Goal: Navigation & Orientation: Find specific page/section

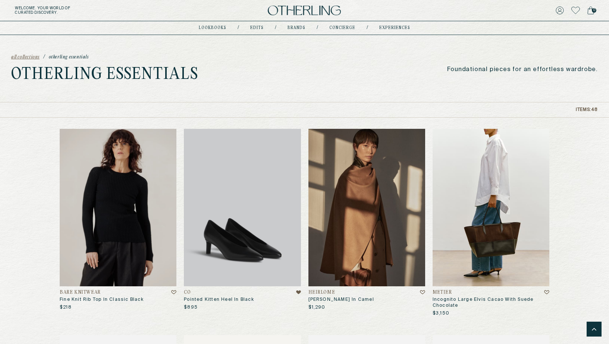
scroll to position [1712, 0]
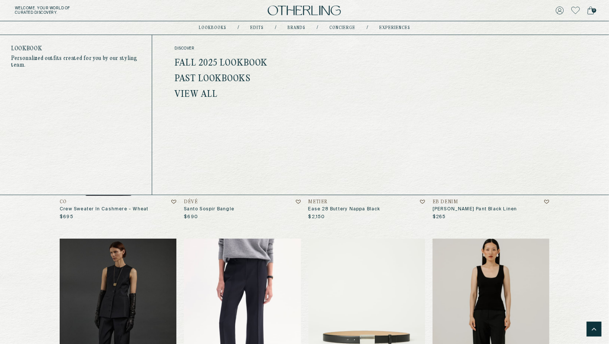
click at [215, 56] on div "discover Fall 2025 Lookbook Past Lookbooks View All" at bounding box center [244, 72] width 141 height 53
click at [213, 63] on link "Fall 2025 Lookbook" at bounding box center [220, 64] width 93 height 10
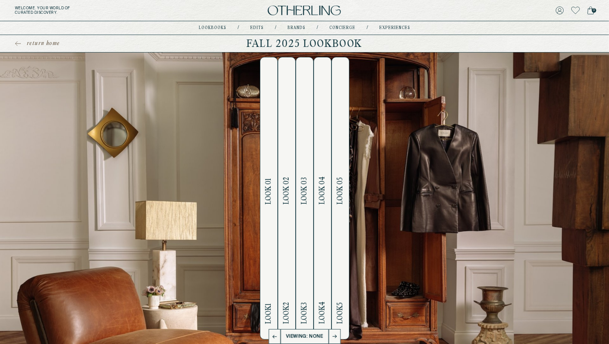
click at [269, 199] on span "Look 01" at bounding box center [268, 192] width 9 height 26
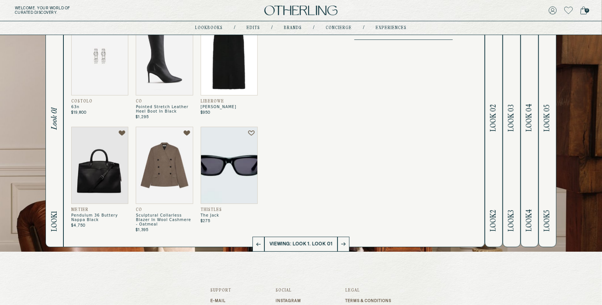
scroll to position [104, 0]
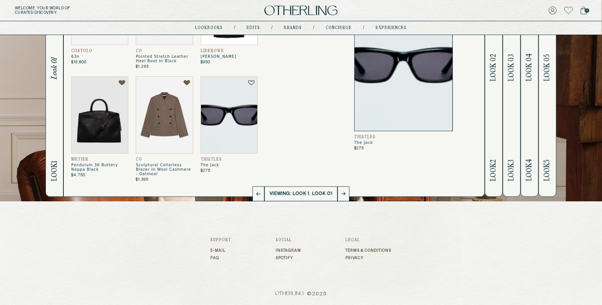
click at [343, 193] on icon at bounding box center [343, 194] width 4 height 4
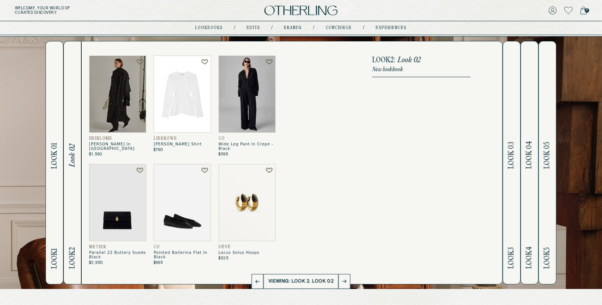
scroll to position [17, 0]
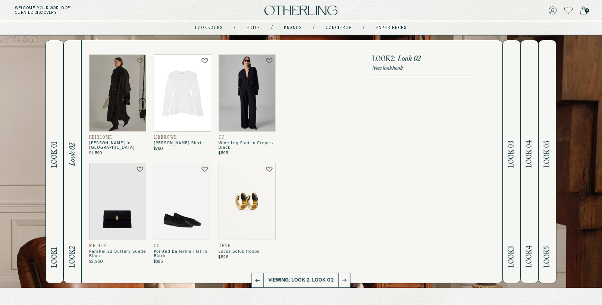
click at [53, 148] on span "Look 01" at bounding box center [54, 155] width 9 height 26
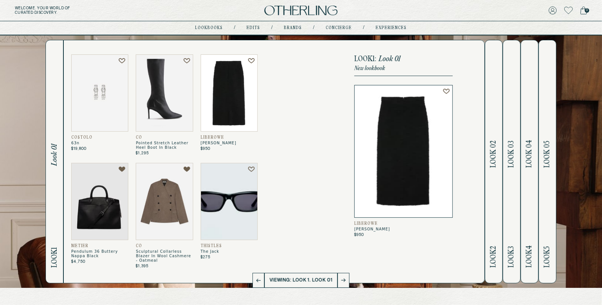
click at [252, 59] on icon at bounding box center [251, 61] width 7 height 6
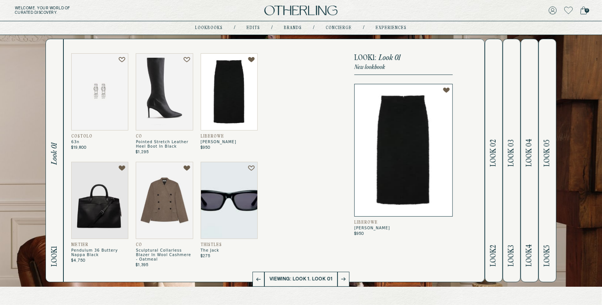
scroll to position [16, 0]
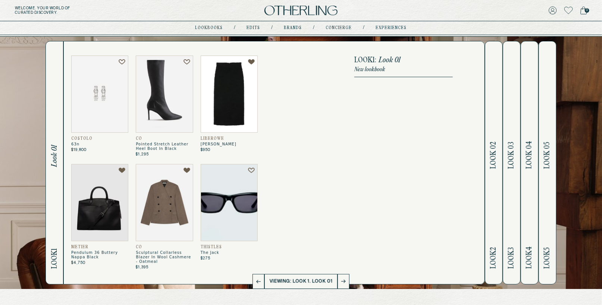
click at [186, 61] on icon at bounding box center [186, 62] width 7 height 6
click at [121, 60] on icon at bounding box center [122, 62] width 7 height 6
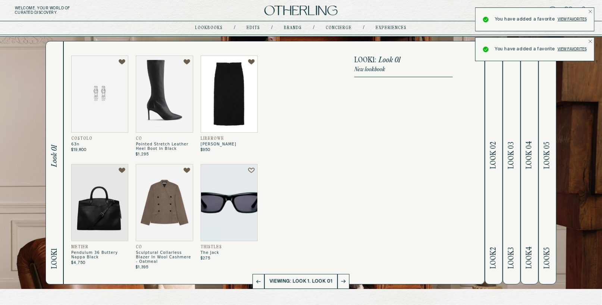
click at [251, 169] on icon at bounding box center [251, 170] width 7 height 6
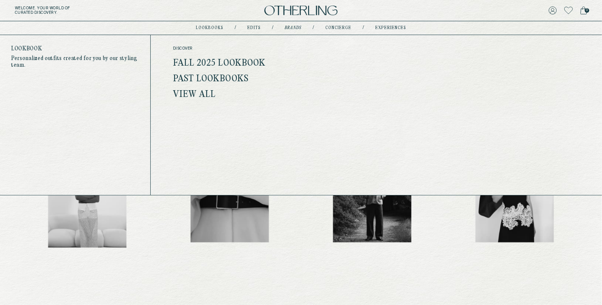
click at [221, 64] on link "Fall 2025 Lookbook" at bounding box center [219, 64] width 93 height 10
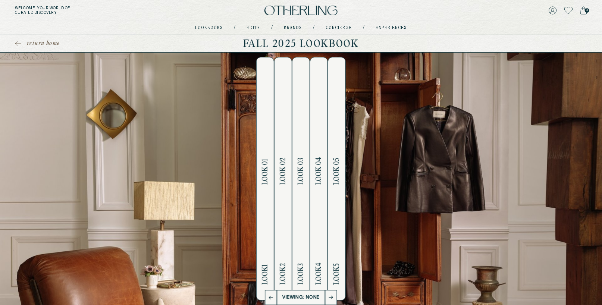
click at [258, 172] on button "Look 1 Look 01" at bounding box center [265, 178] width 18 height 243
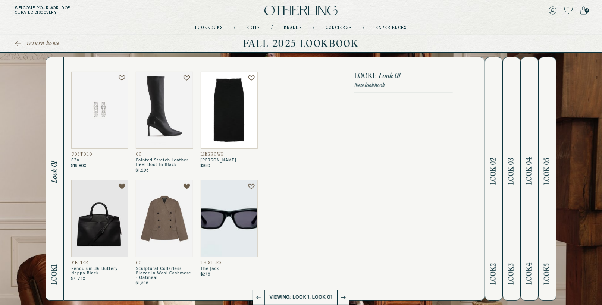
click at [497, 75] on h2 "Look 2 Look 02" at bounding box center [493, 178] width 9 height 243
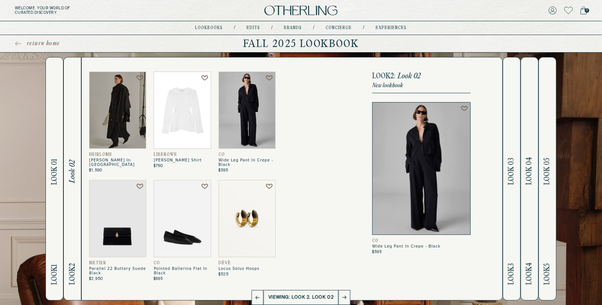
click at [45, 192] on button "Look 1 Look 01" at bounding box center [54, 178] width 18 height 243
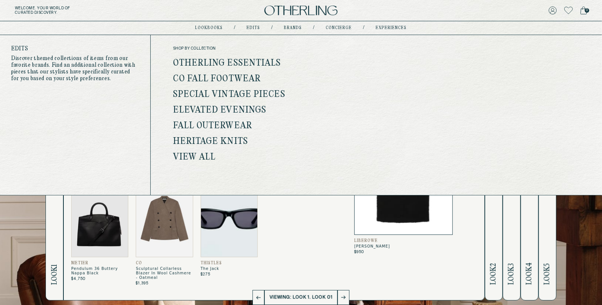
click at [255, 88] on ul "Otherling Essentials Co Fall Footwear Special Vintage Pieces Elevated Evenings …" at bounding box center [242, 110] width 139 height 102
click at [252, 95] on link "Special Vintage Pieces" at bounding box center [229, 95] width 112 height 10
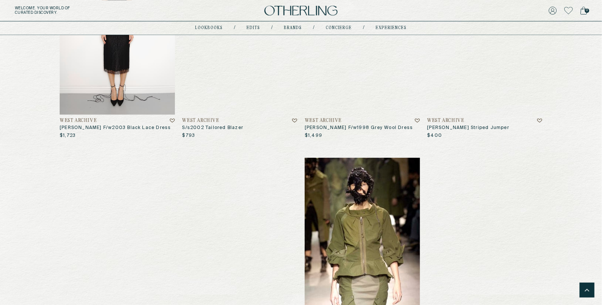
scroll to position [845, 0]
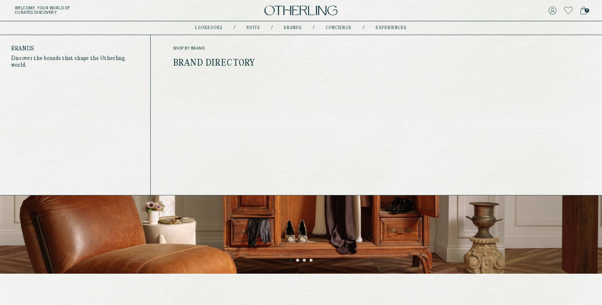
click at [236, 53] on div "shop by brand Brand Directory" at bounding box center [242, 56] width 139 height 21
click at [233, 59] on link "Brand Directory" at bounding box center [214, 64] width 82 height 10
